Goal: Task Accomplishment & Management: Use online tool/utility

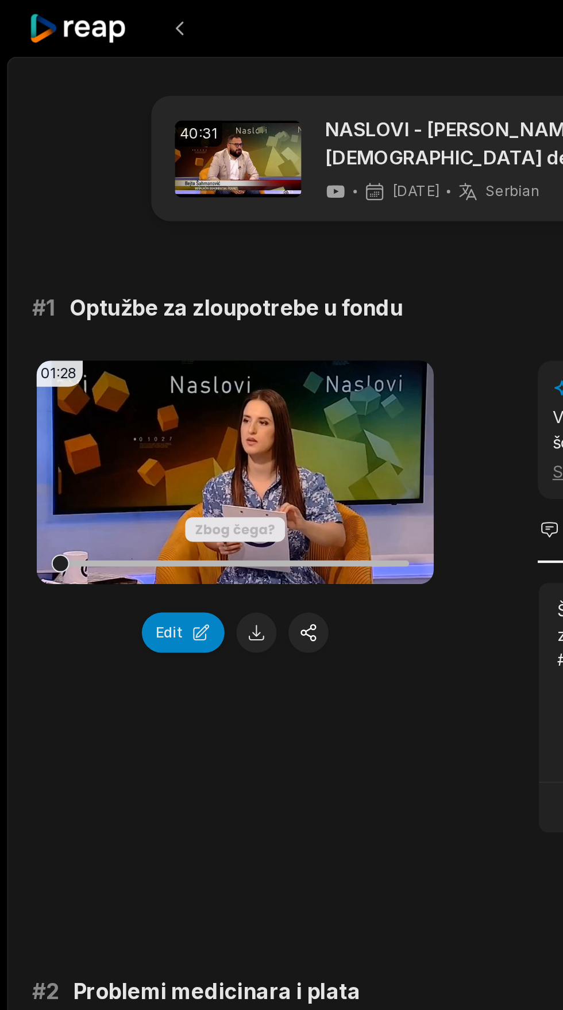
click at [21, 10] on icon at bounding box center [38, 14] width 49 height 16
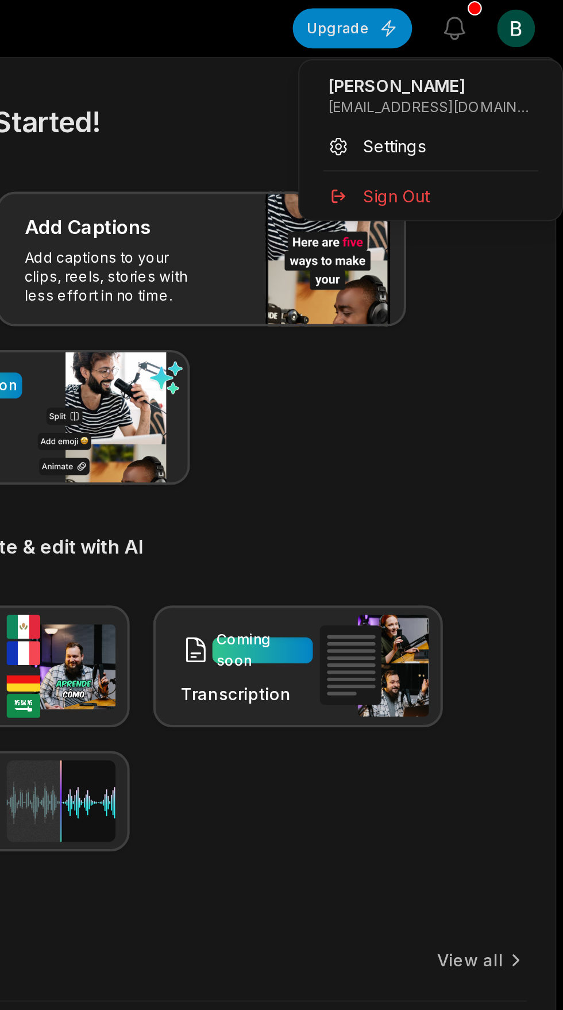
click at [542, 17] on html "[PERSON_NAME] Studio Create Project Home Projects Brand template Calendar Conne…" at bounding box center [281, 505] width 563 height 1010
click at [522, 53] on p "[EMAIL_ADDRESS][DOMAIN_NAME]" at bounding box center [499, 52] width 100 height 9
click at [502, 52] on p "[EMAIL_ADDRESS][DOMAIN_NAME]" at bounding box center [499, 52] width 100 height 9
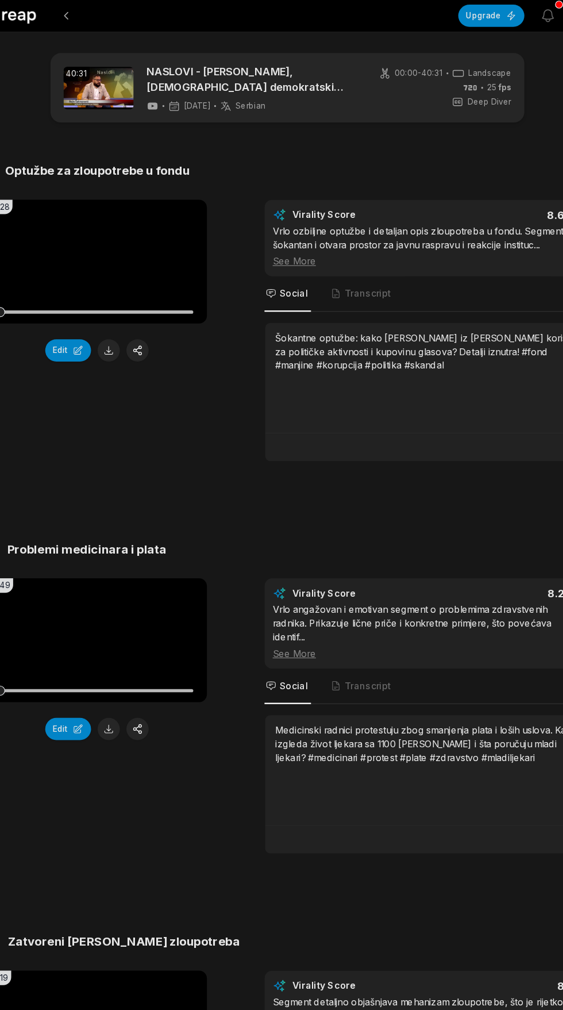
click at [51, 21] on icon at bounding box center [38, 14] width 49 height 16
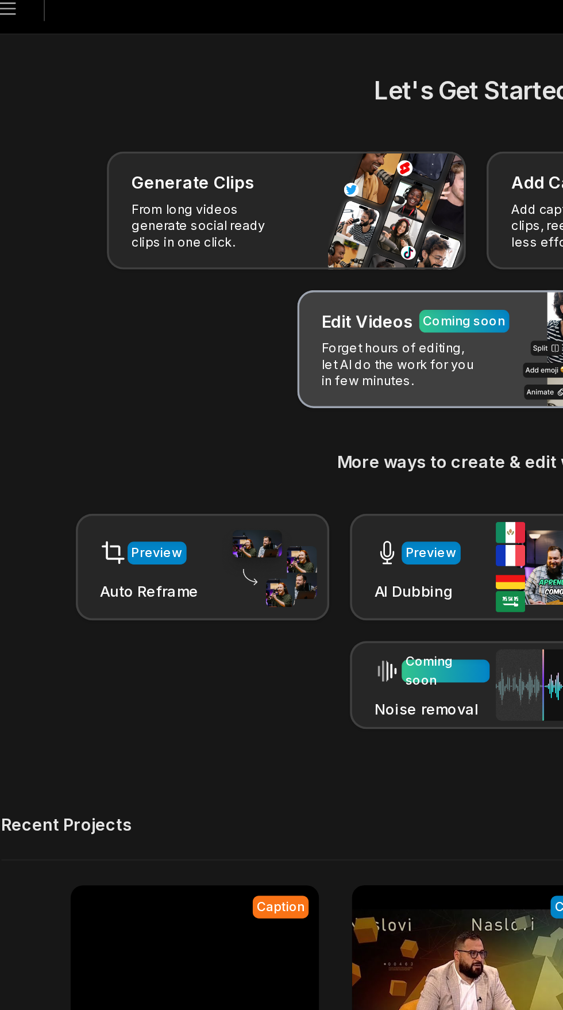
click at [286, 202] on div "Edit Videos Coming soon Forget hours of editing, let AI do the work for you in …" at bounding box center [281, 203] width 199 height 66
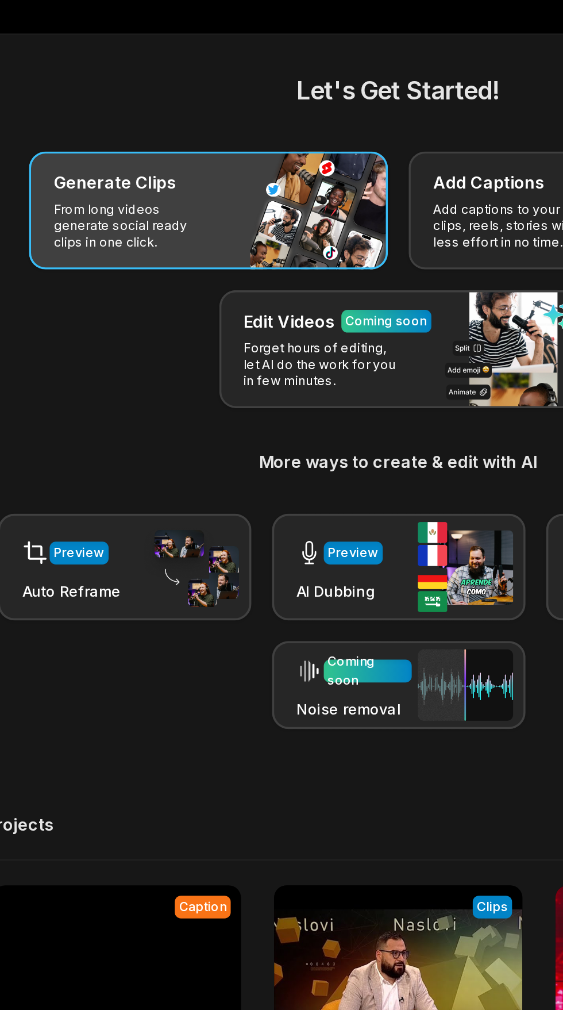
click at [116, 122] on p "From long videos generate social ready clips in one click." at bounding box center [134, 135] width 89 height 28
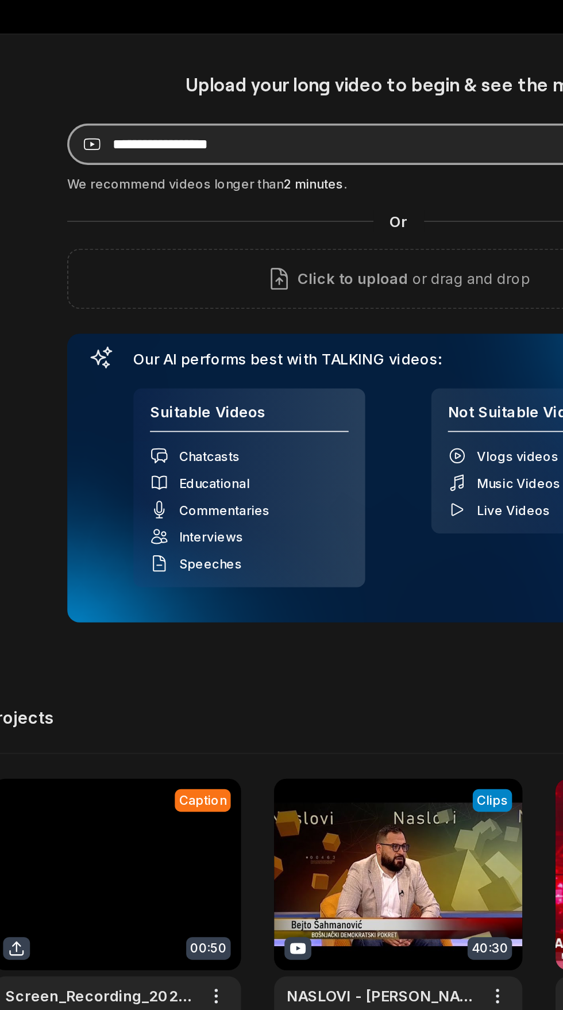
click at [149, 93] on input at bounding box center [241, 89] width 287 height 23
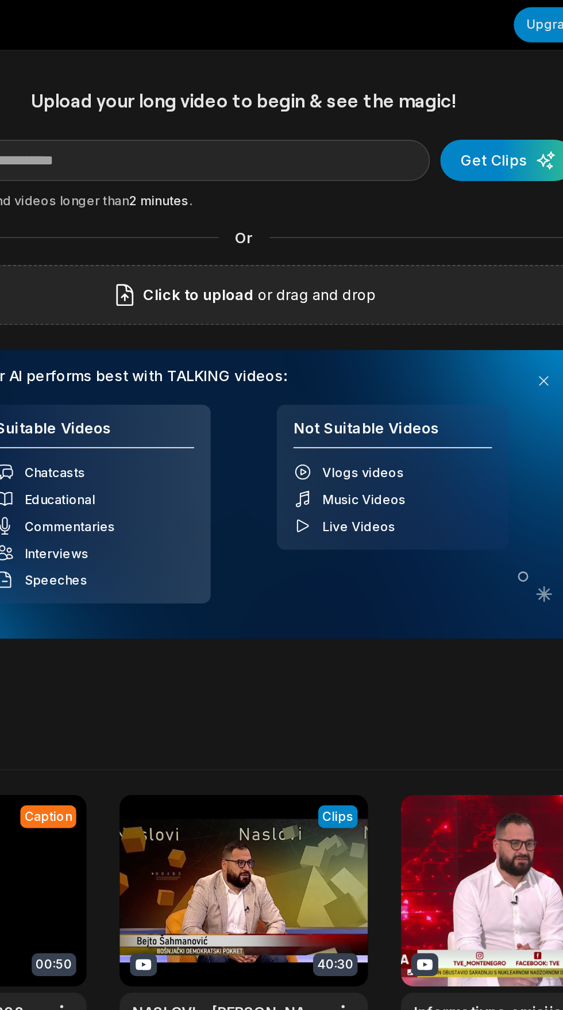
click at [384, 170] on div "Click to upload or drag and drop" at bounding box center [282, 163] width 368 height 33
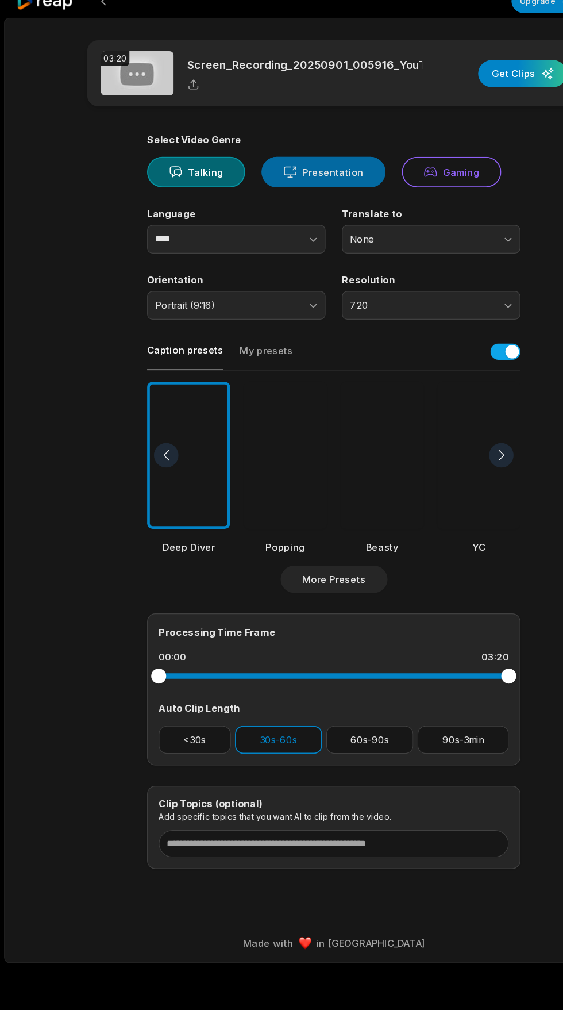
click at [295, 149] on button "Presentation" at bounding box center [273, 158] width 105 height 26
click at [249, 221] on button "button" at bounding box center [242, 214] width 66 height 24
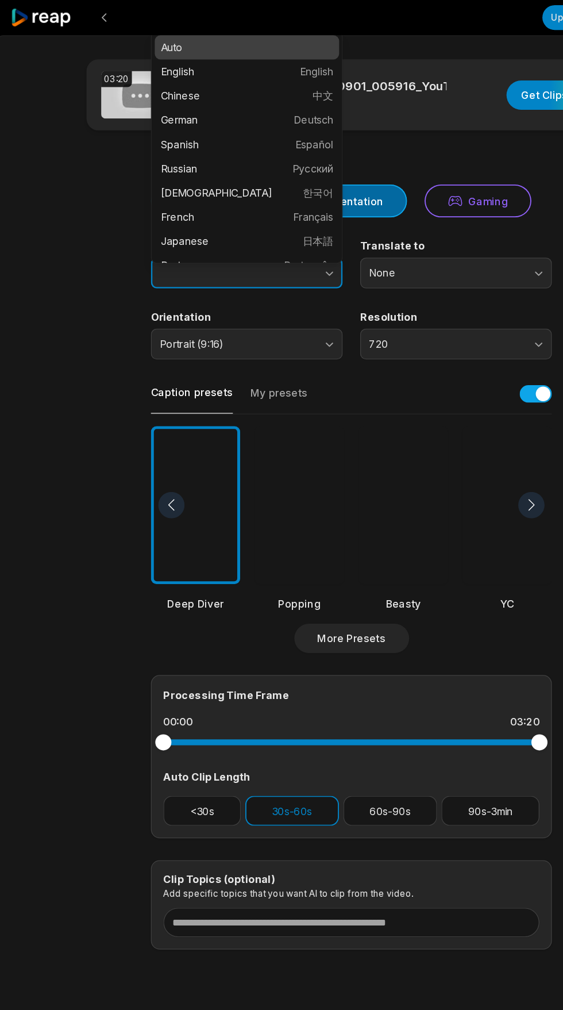
type input "****"
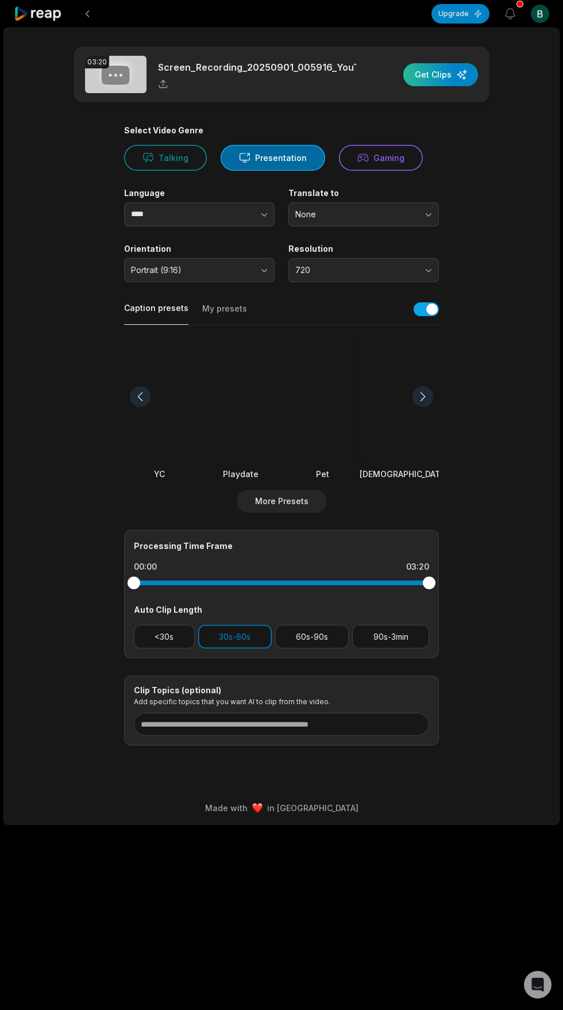
click at [469, 80] on div "button" at bounding box center [440, 74] width 75 height 23
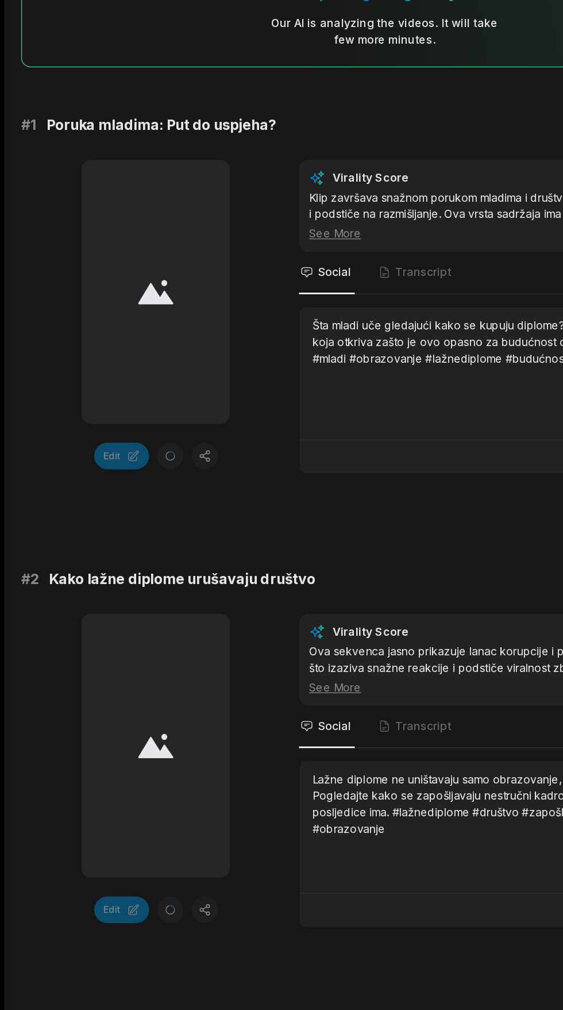
click at [129, 372] on div at bounding box center [114, 359] width 109 height 193
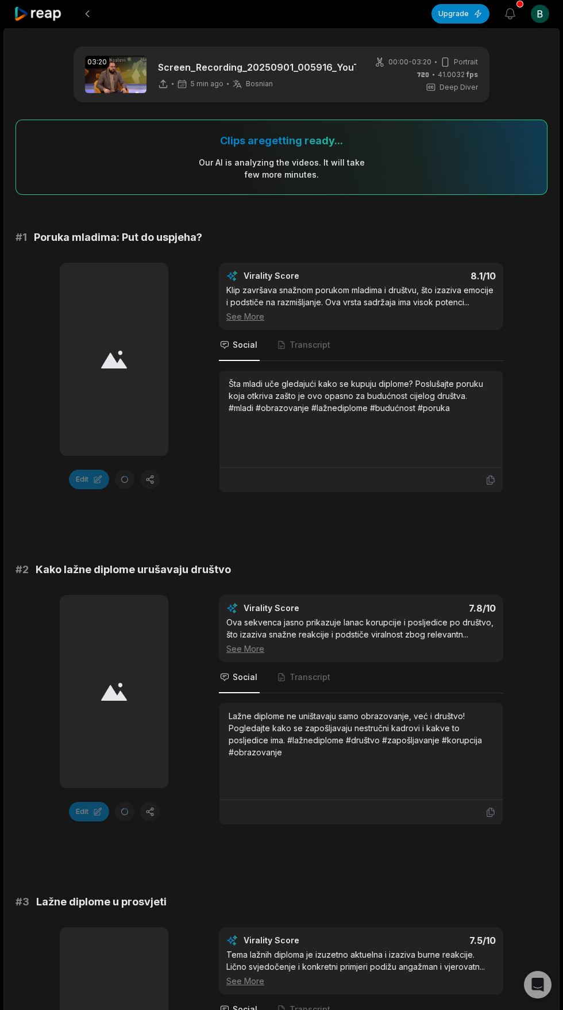
click at [124, 381] on div at bounding box center [114, 359] width 109 height 193
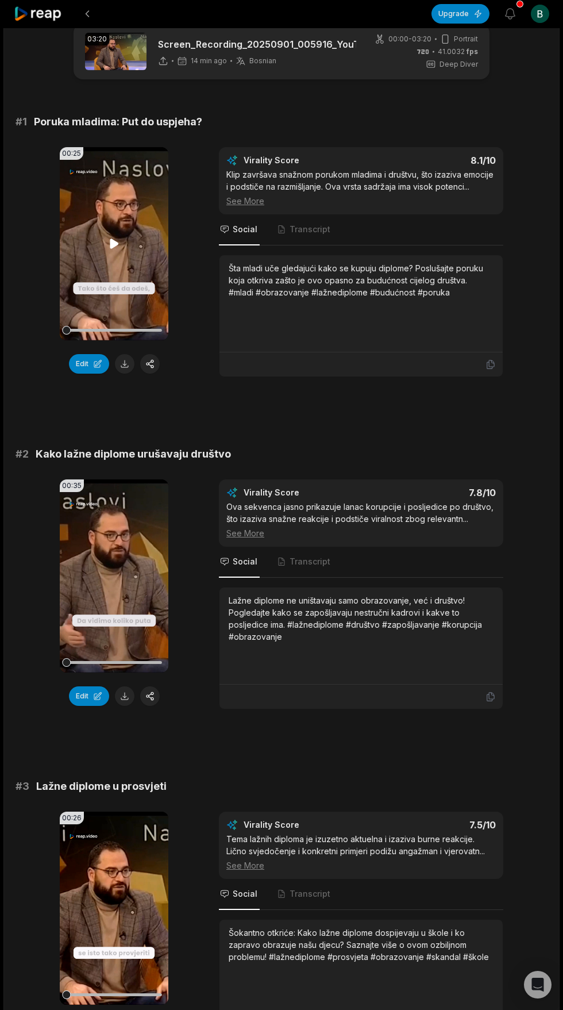
click at [144, 272] on video "Your browser does not support mp4 format." at bounding box center [114, 243] width 109 height 193
click at [145, 593] on video "Your browser does not support mp4 format." at bounding box center [114, 575] width 109 height 193
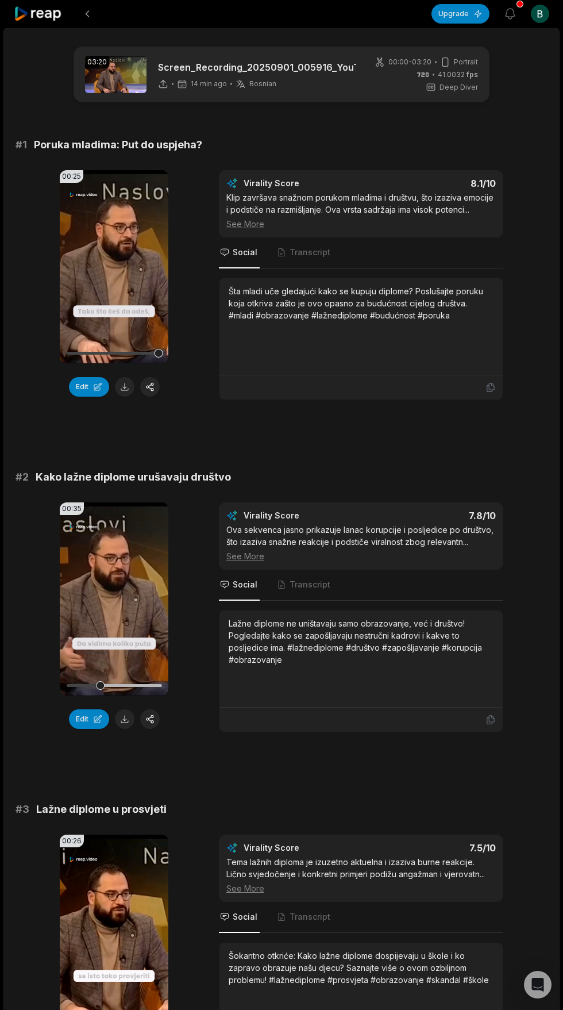
click at [388, 82] on div "00:00 - 03:20 Portrait 41.0032 fps Deep Diver" at bounding box center [426, 75] width 103 height 36
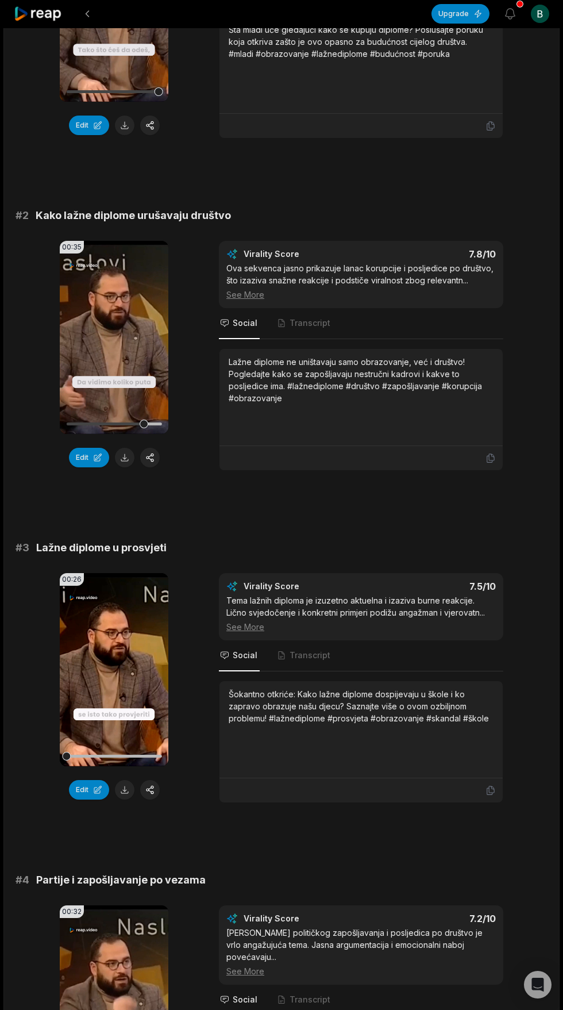
scroll to position [263, 0]
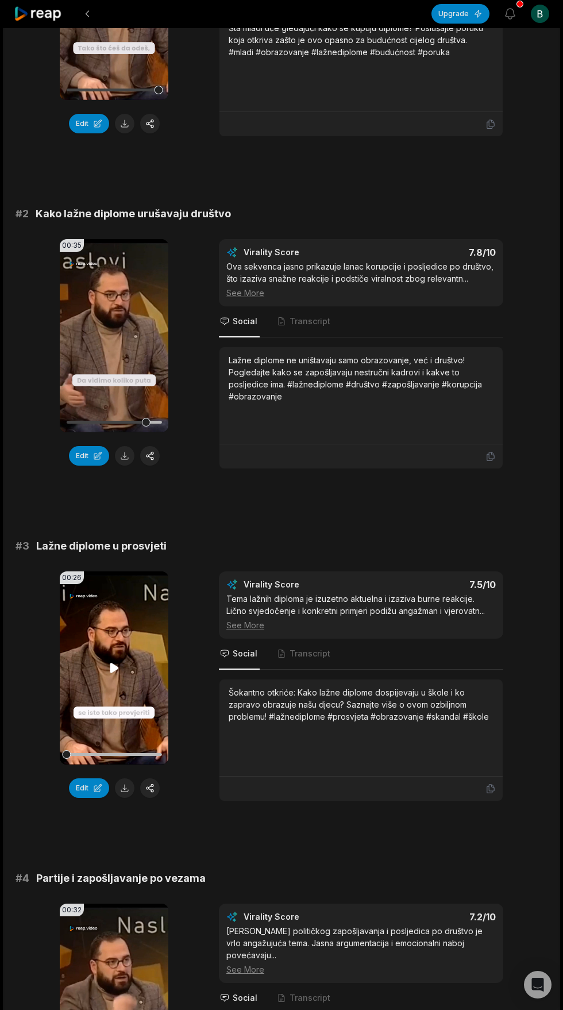
click at [140, 671] on video "Your browser does not support mp4 format." at bounding box center [114, 667] width 109 height 193
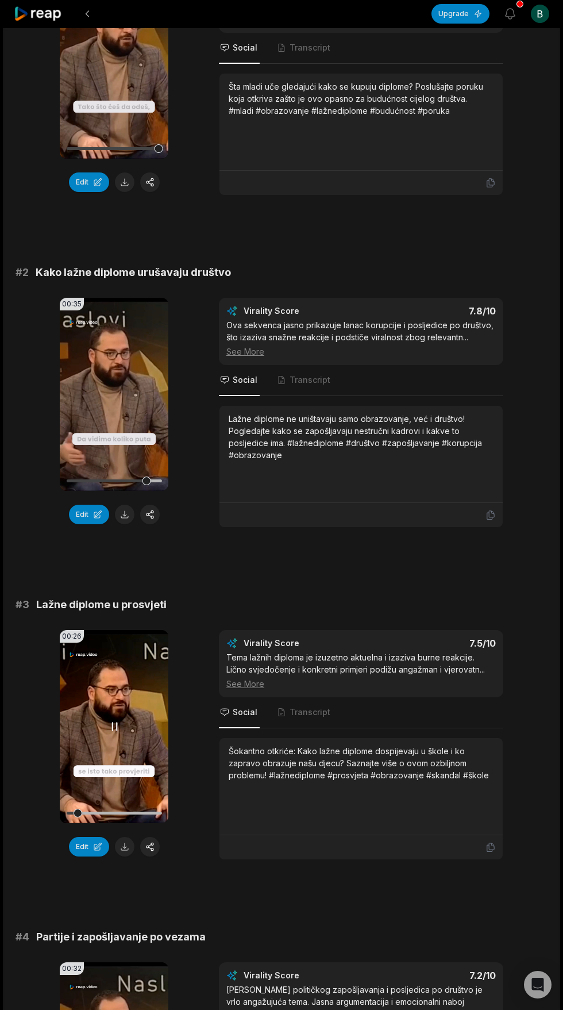
scroll to position [0, 0]
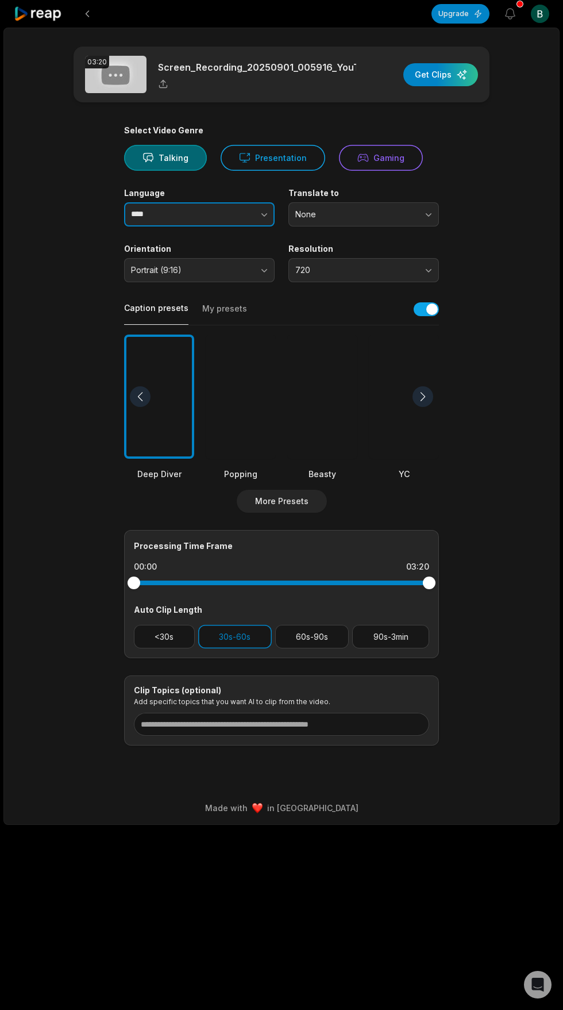
click at [262, 214] on icon "button" at bounding box center [264, 214] width 6 height 3
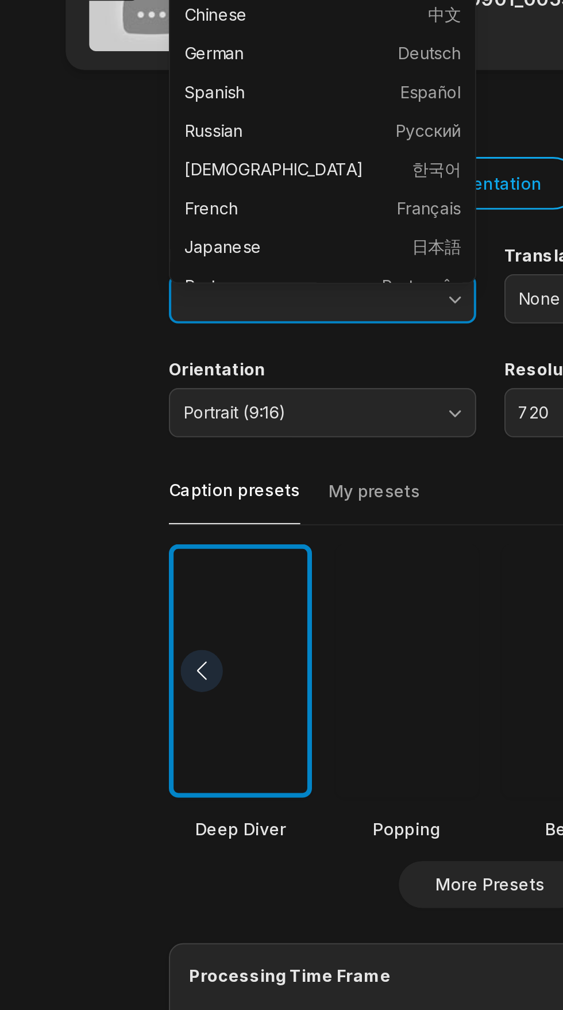
type input "****"
click at [91, 263] on main "03:20 Screen_Recording_20250901_005916_YouTube.mp4 Get Clips Select Video Genre…" at bounding box center [281, 396] width 555 height 699
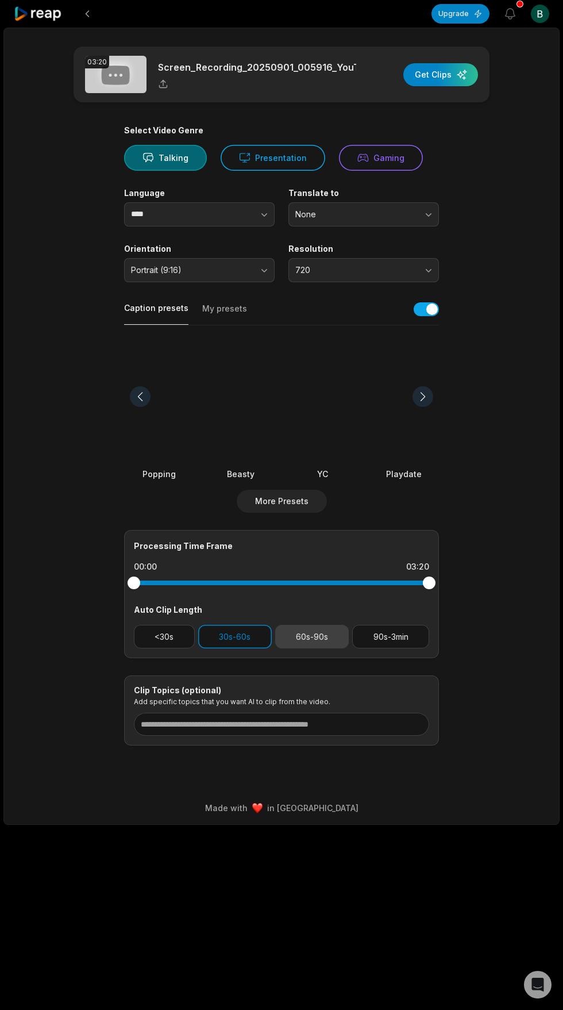
click at [333, 634] on button "60s-90s" at bounding box center [312, 637] width 74 height 24
click at [241, 632] on button "30s-60s" at bounding box center [235, 637] width 74 height 24
click at [324, 628] on button "60s-90s" at bounding box center [312, 637] width 74 height 24
click at [471, 63] on div "03:20 Screen_Recording_20250901_005916_YouTube.mp4 Get Clips" at bounding box center [282, 75] width 416 height 56
click at [463, 78] on div "button" at bounding box center [440, 74] width 75 height 23
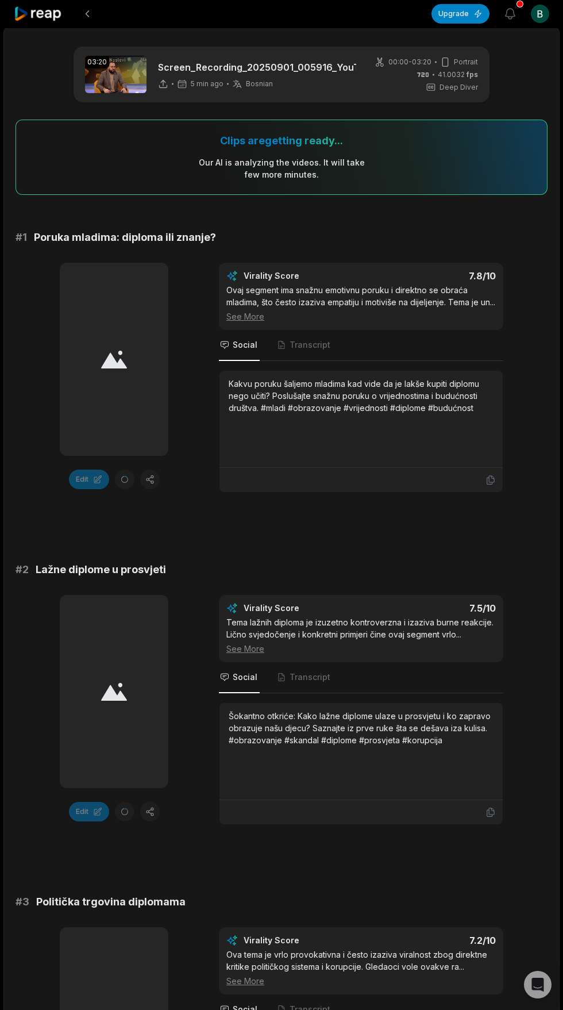
click at [398, 61] on span "00:00 - 03:20" at bounding box center [409, 62] width 43 height 10
click at [378, 60] on icon at bounding box center [380, 62] width 10 height 10
